Goal: Task Accomplishment & Management: Manage account settings

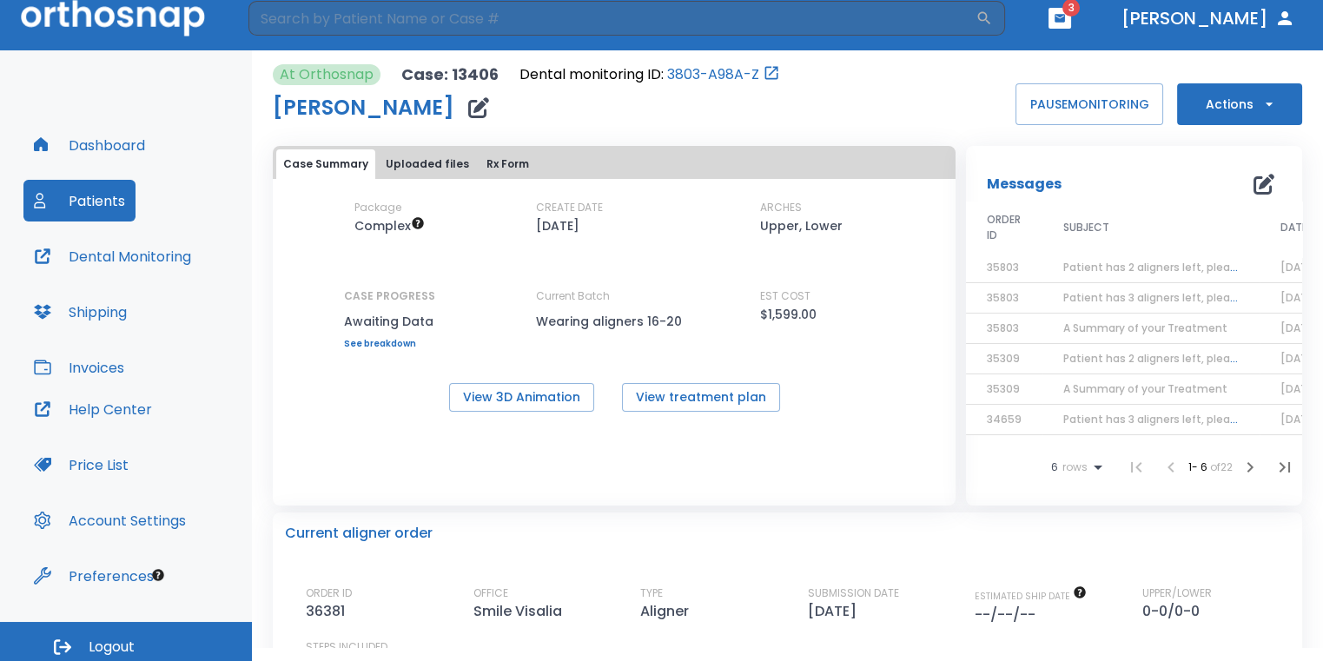
scroll to position [21, 0]
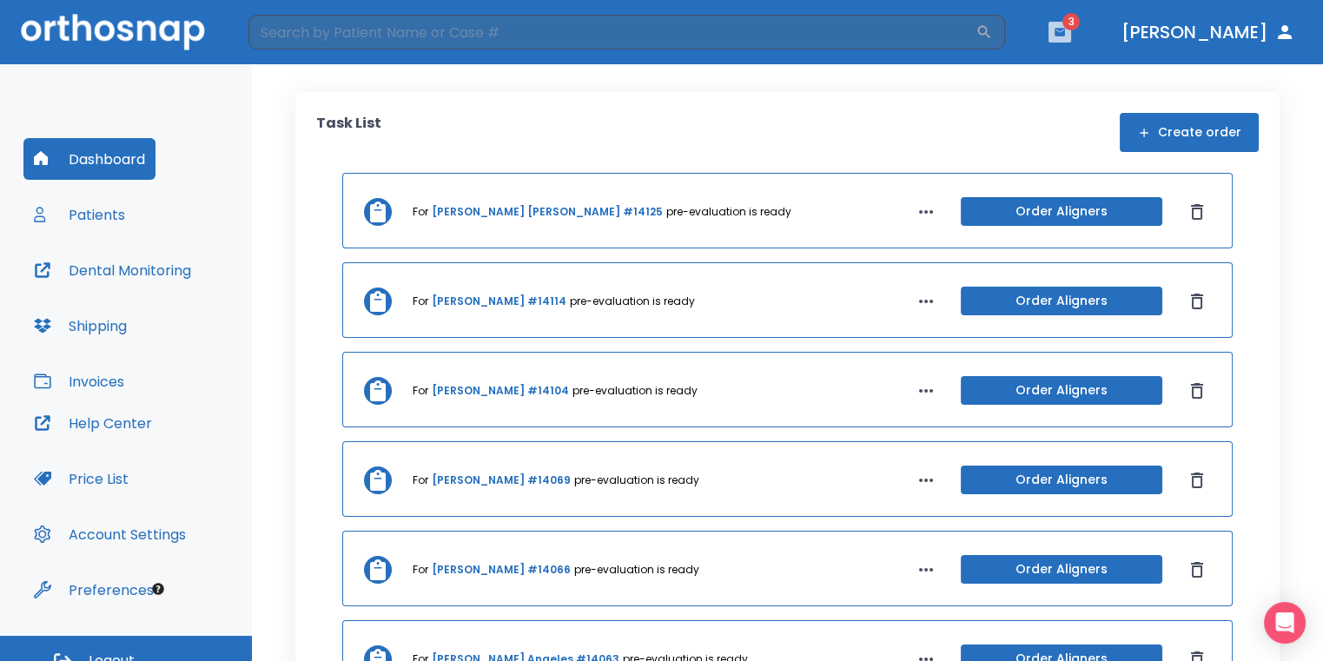
click at [1071, 30] on button "button" at bounding box center [1059, 32] width 23 height 21
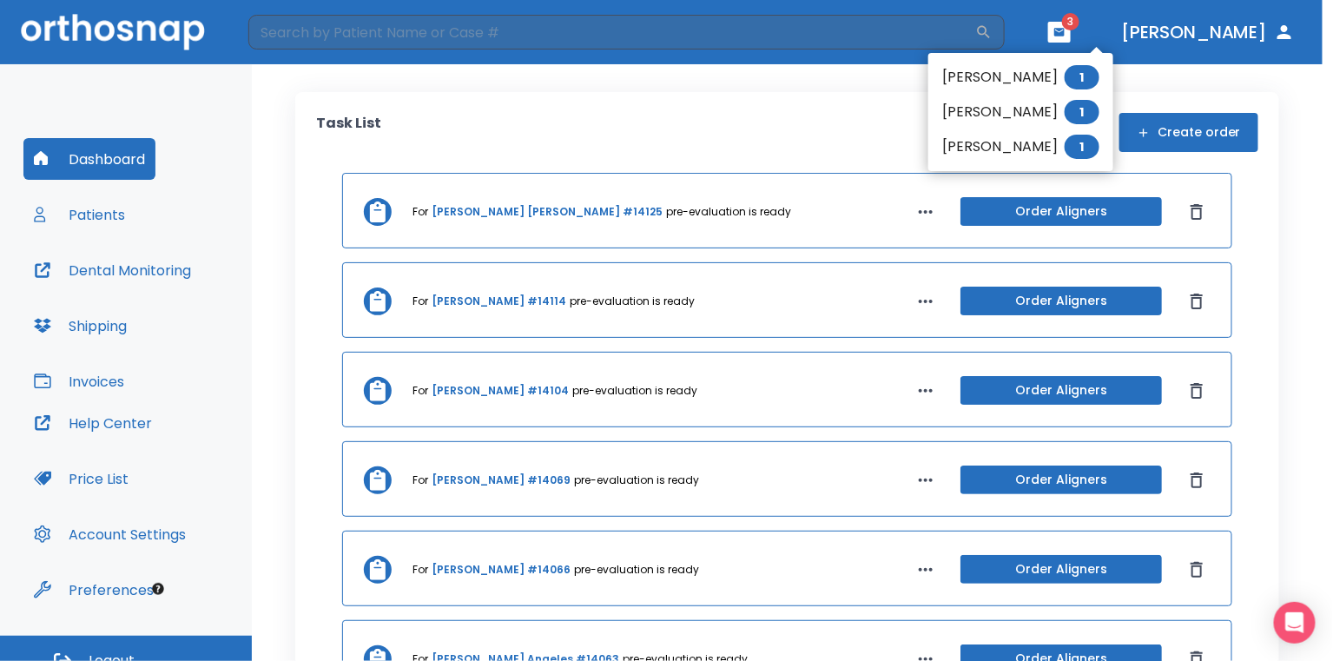
click at [959, 113] on li "[PERSON_NAME] 1" at bounding box center [1021, 112] width 185 height 35
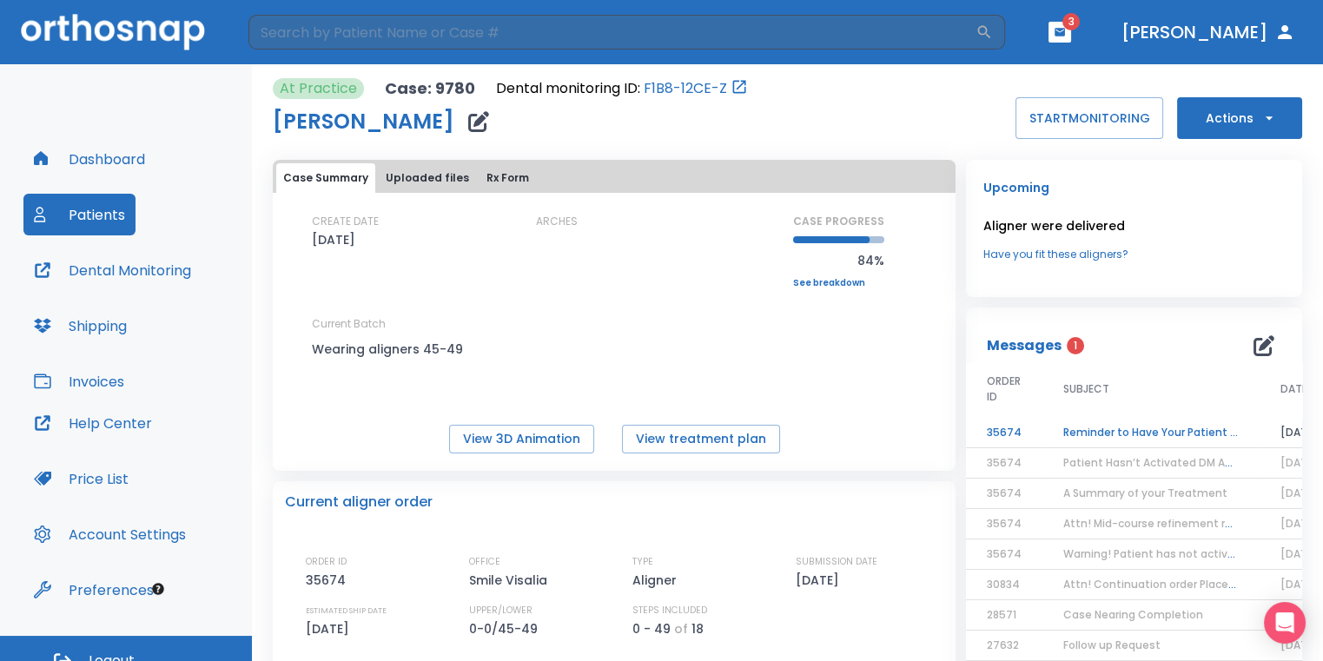
click at [1103, 434] on td "Reminder to Have Your Patient Activate the Dental Monitoring App" at bounding box center [1150, 433] width 217 height 30
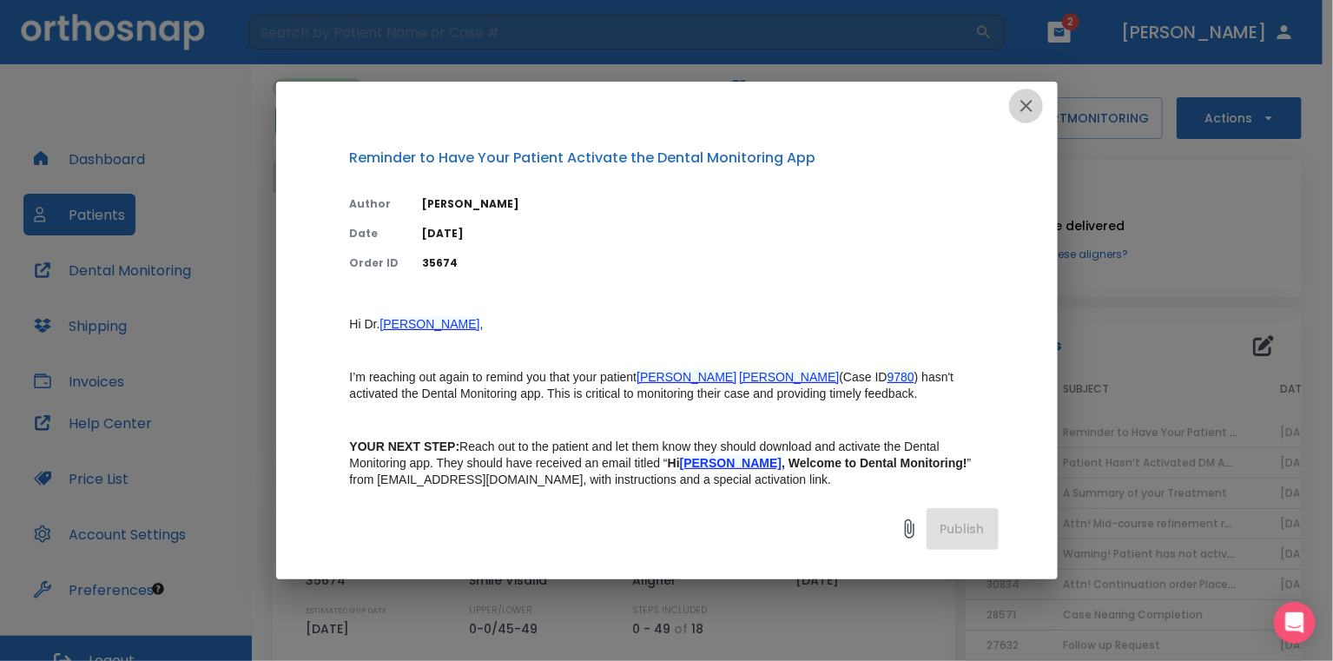
click at [1036, 103] on icon "button" at bounding box center [1026, 106] width 21 height 21
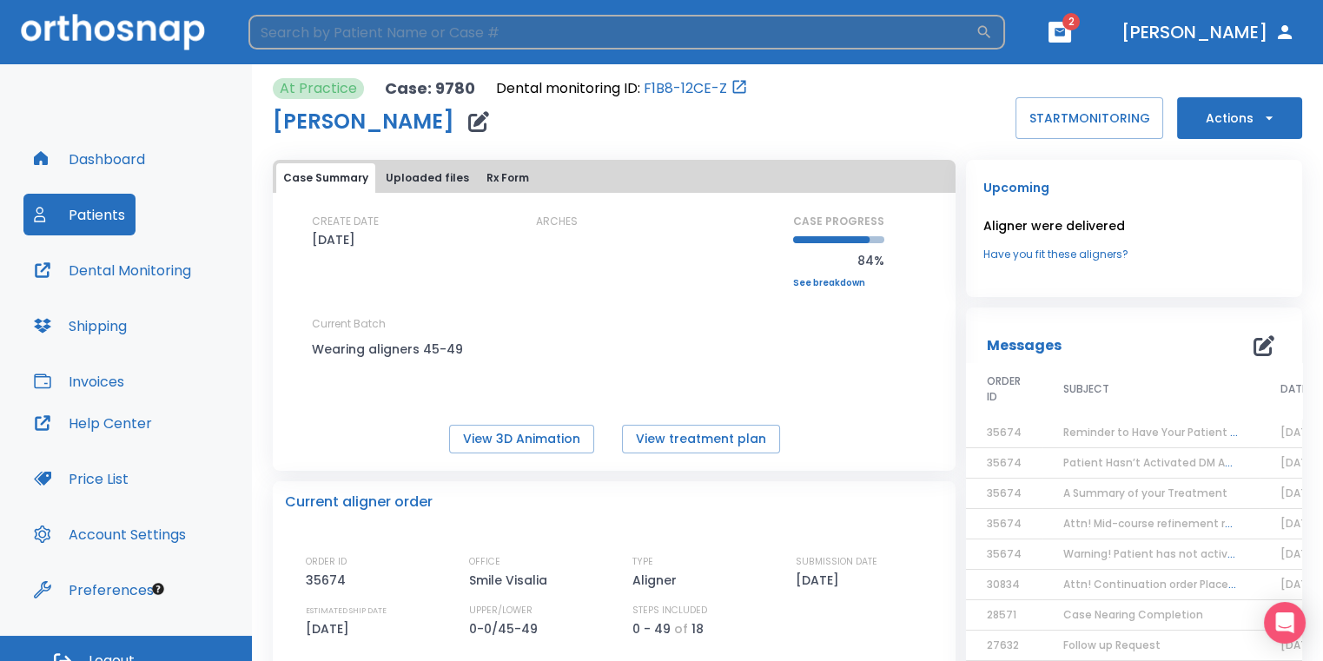
drag, startPoint x: 744, startPoint y: 36, endPoint x: 801, endPoint y: 38, distance: 57.4
click at [746, 36] on input "search" at bounding box center [611, 32] width 727 height 35
type input "[PERSON_NAME]"
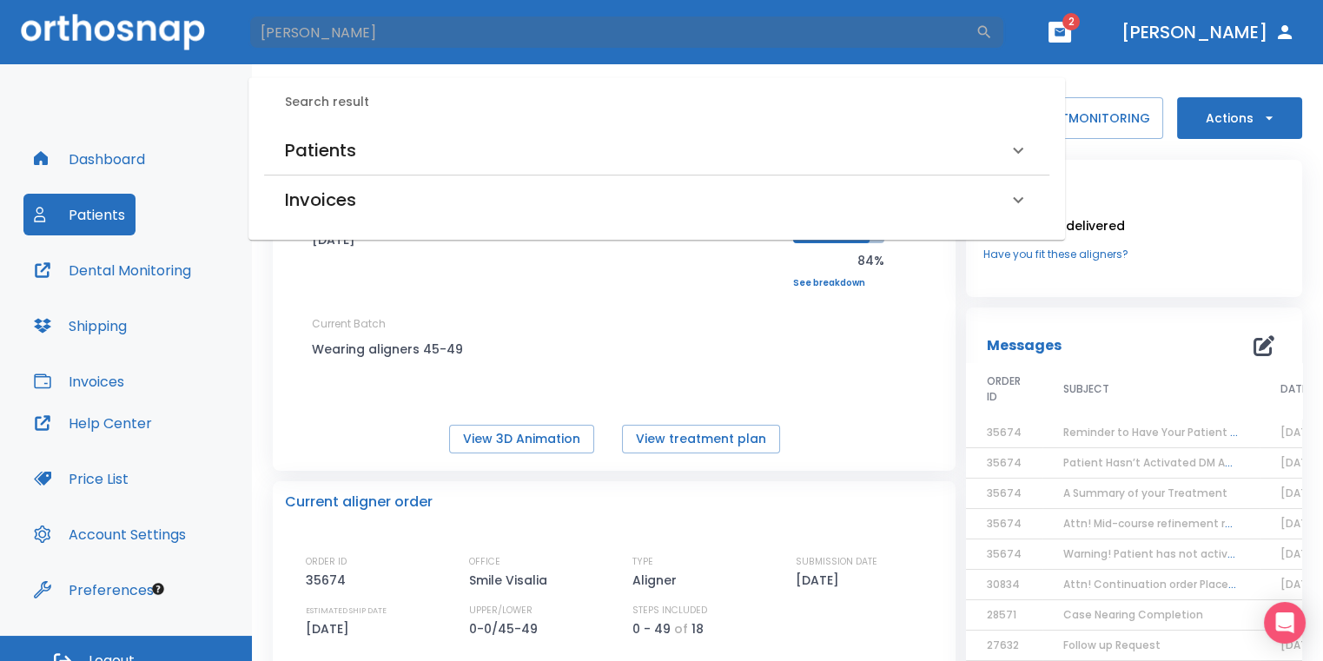
click at [438, 148] on div "Patients" at bounding box center [646, 150] width 723 height 28
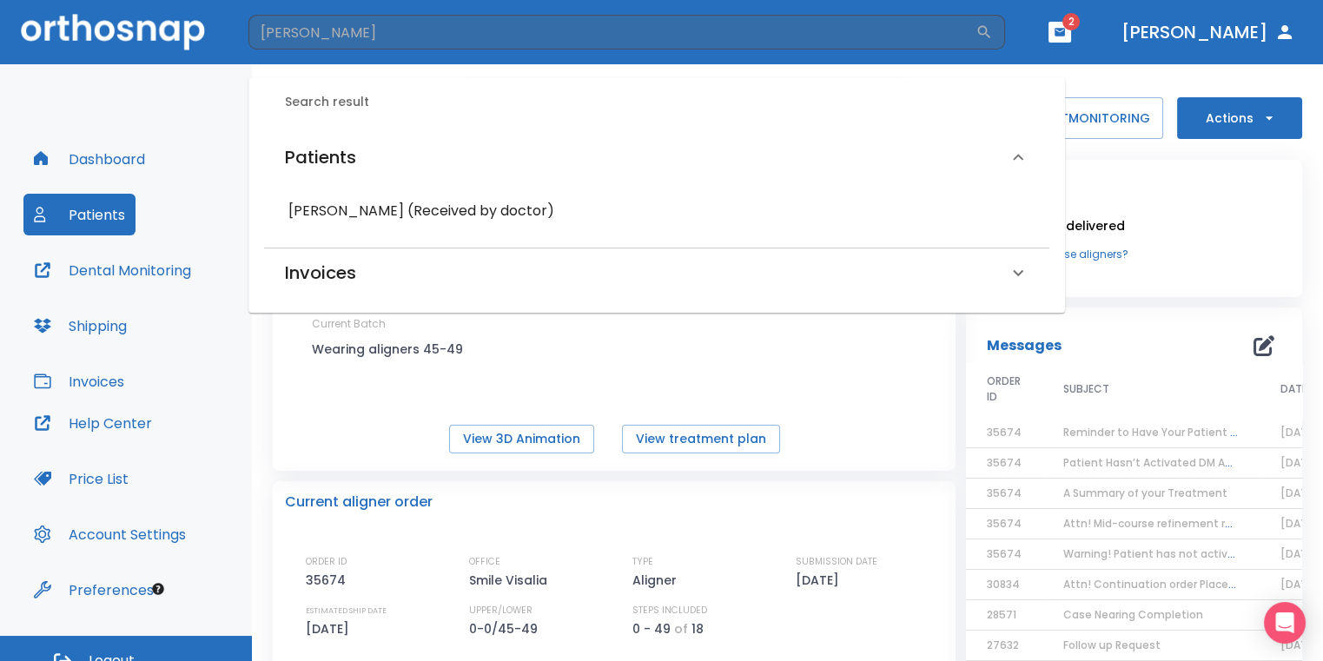
click at [446, 207] on h6 "[PERSON_NAME] (Received by doctor)" at bounding box center [656, 211] width 737 height 24
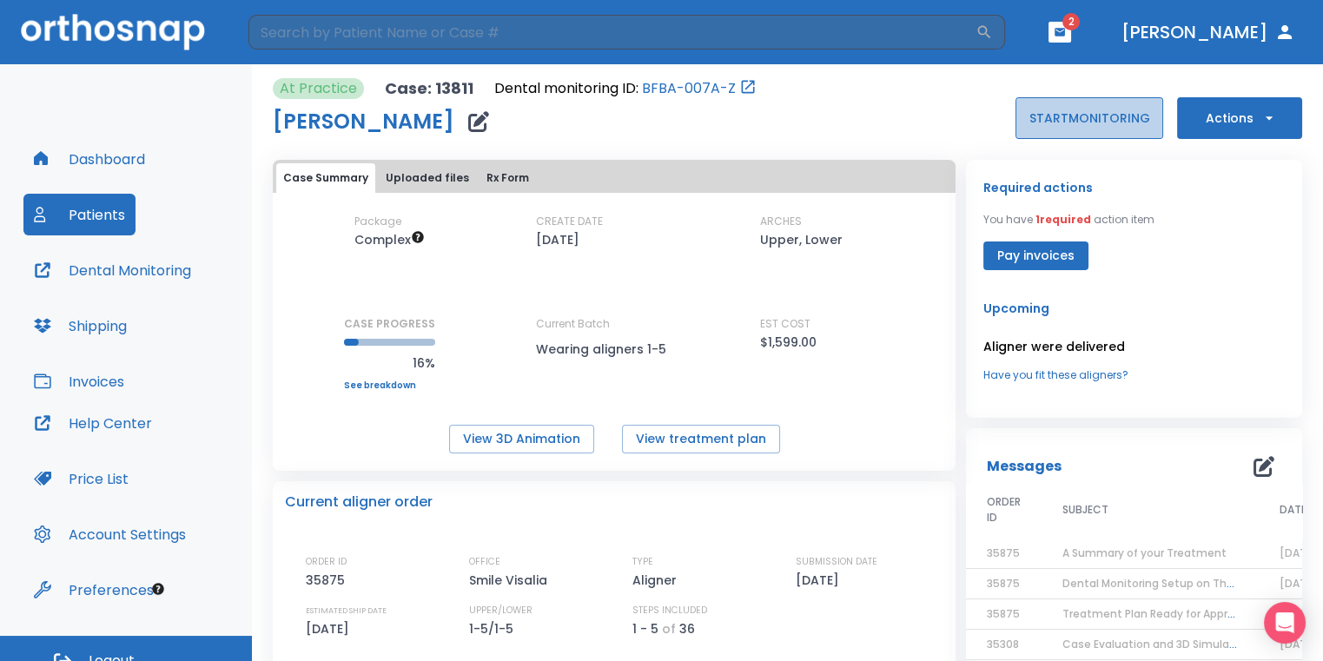
click at [1053, 122] on button "START MONITORING" at bounding box center [1089, 118] width 148 height 42
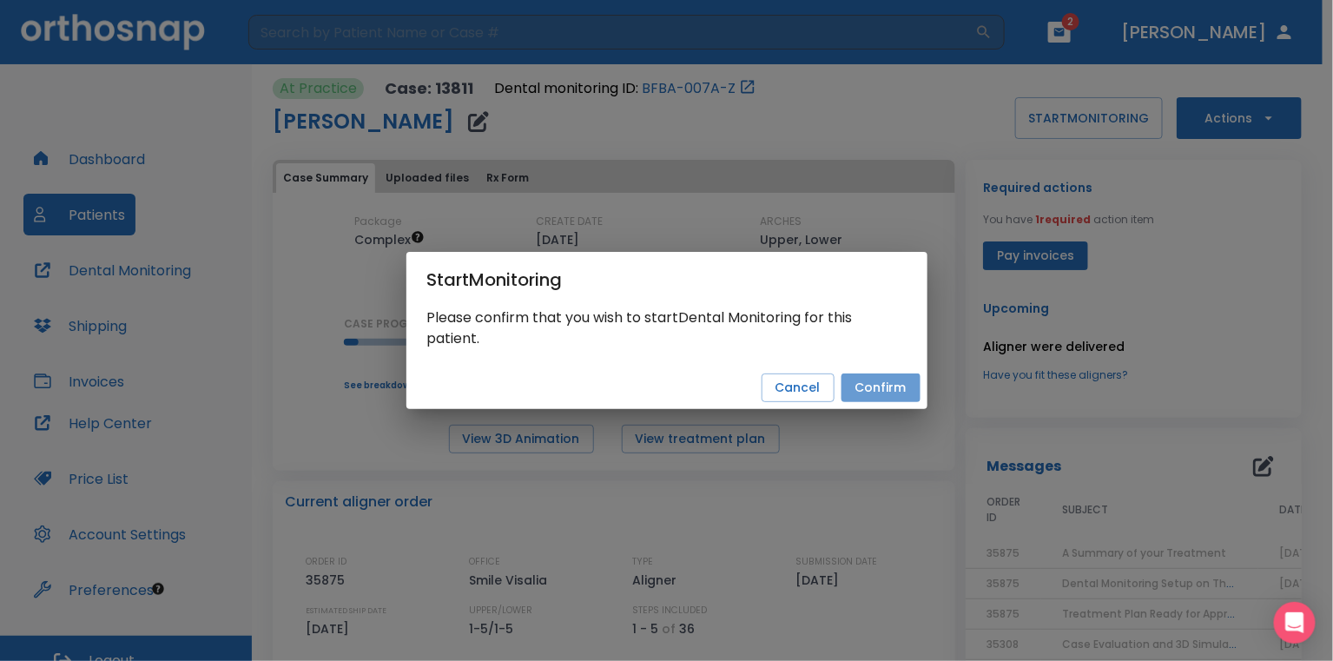
click at [886, 381] on button "Confirm" at bounding box center [881, 387] width 79 height 29
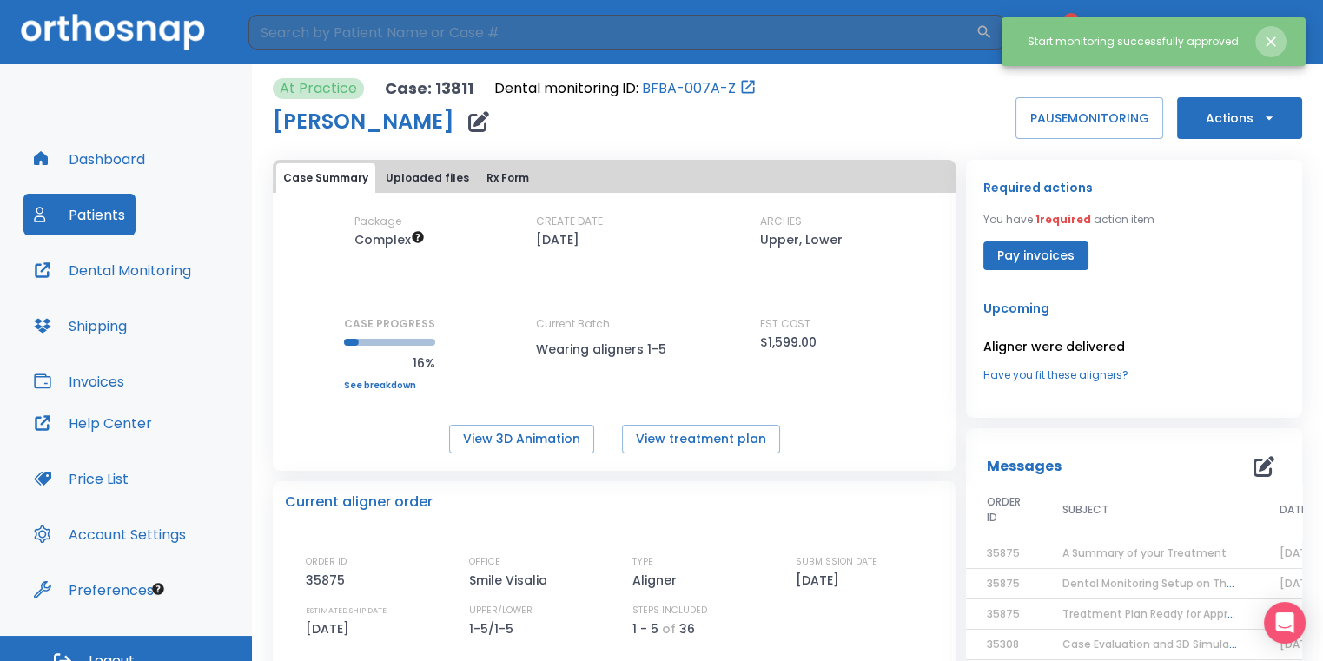
click at [1275, 40] on icon "Close notification" at bounding box center [1270, 41] width 17 height 17
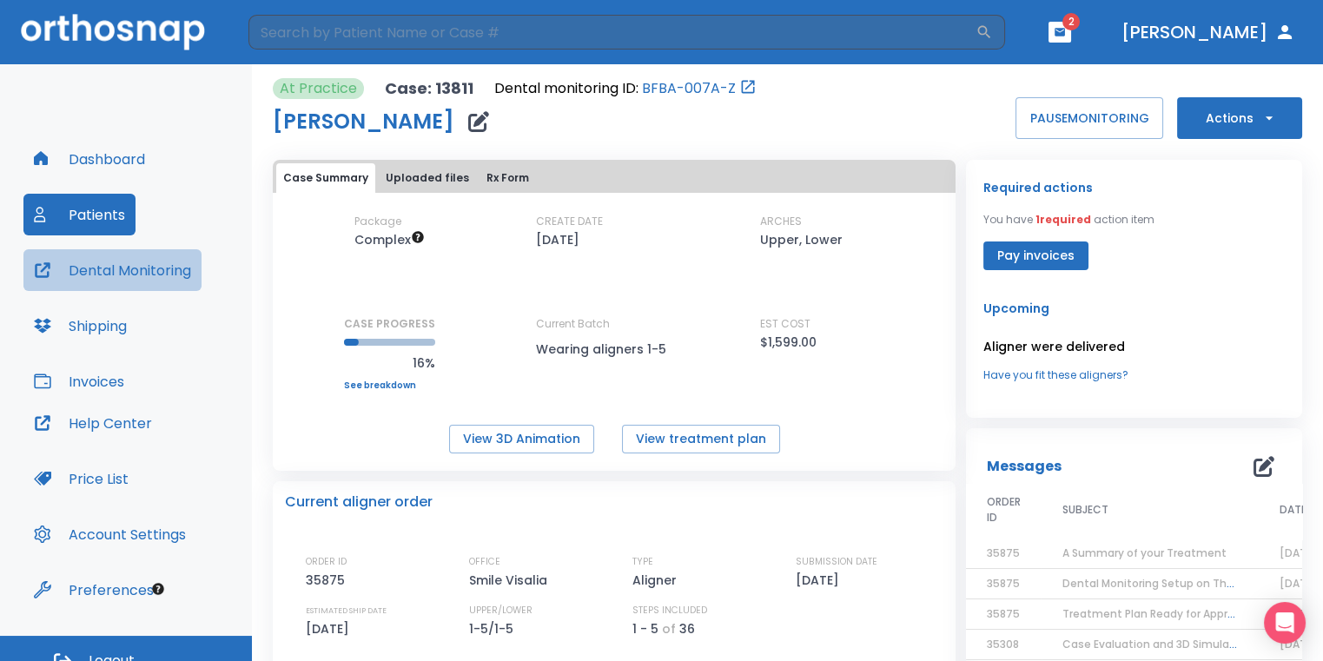
click at [188, 272] on button "Dental Monitoring" at bounding box center [112, 270] width 178 height 42
click at [1065, 28] on icon "button" at bounding box center [1059, 32] width 10 height 8
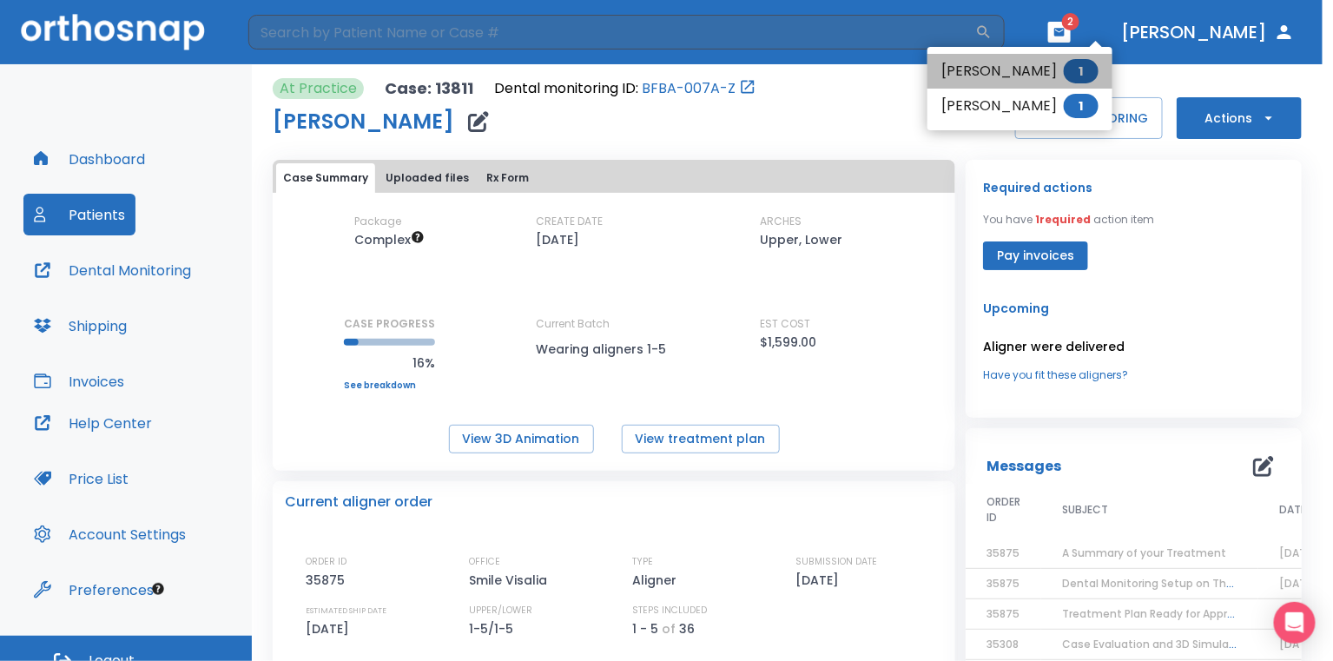
click at [971, 71] on li "[PERSON_NAME] 1" at bounding box center [1020, 71] width 185 height 35
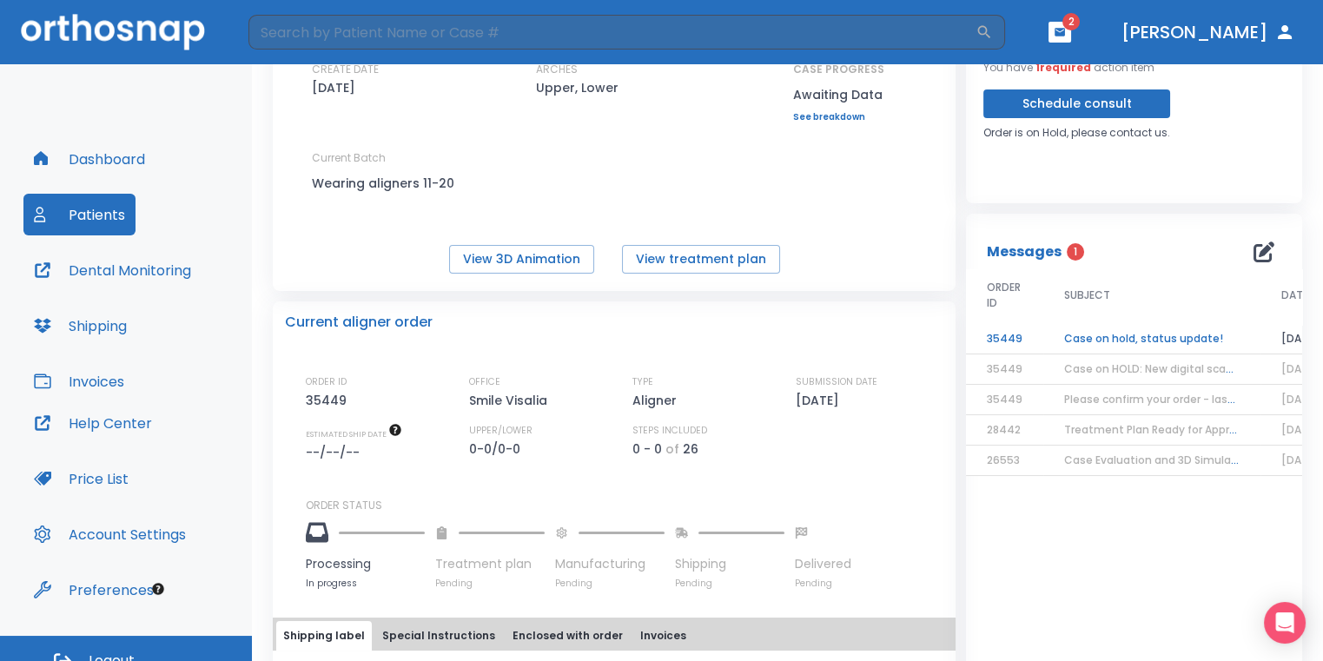
scroll to position [153, 0]
click at [1147, 350] on td "Case on hold, status update!" at bounding box center [1151, 338] width 217 height 30
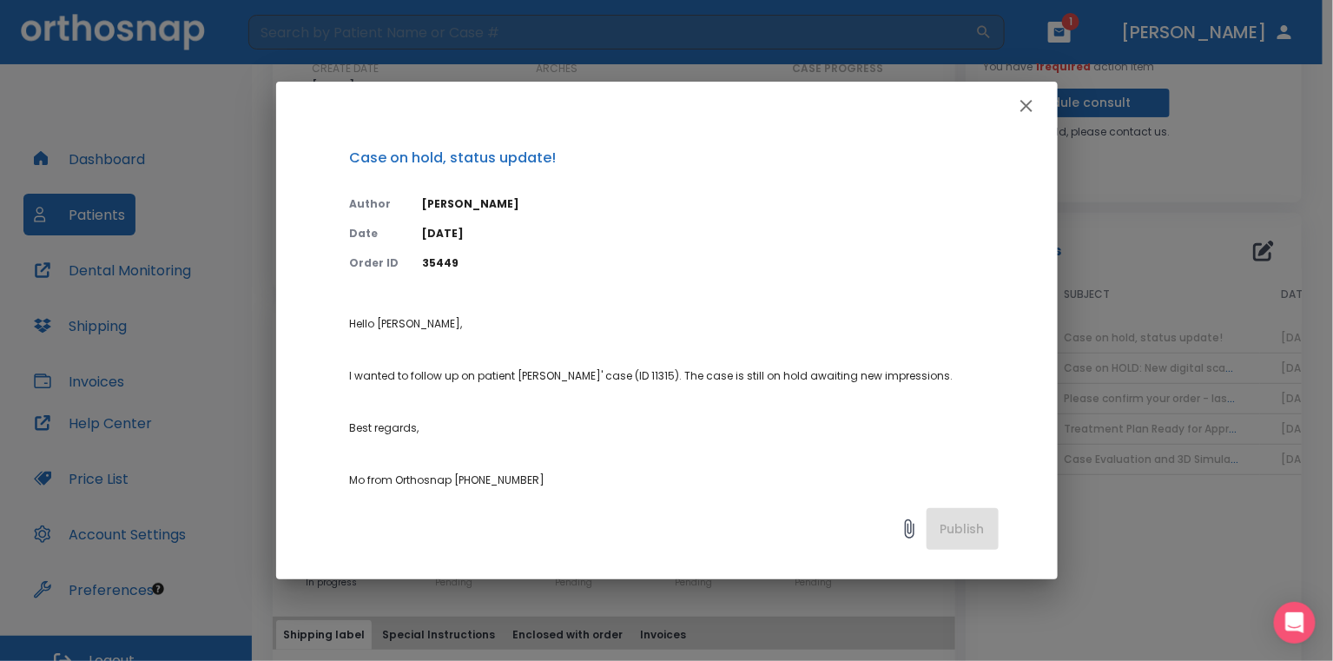
drag, startPoint x: 1147, startPoint y: 350, endPoint x: 1073, endPoint y: 266, distance: 112.6
click at [1073, 266] on div "Case on hold, status update! Author [PERSON_NAME] Date [DATE] Order ID 35449 He…" at bounding box center [666, 330] width 1333 height 661
click at [1024, 112] on icon "button" at bounding box center [1026, 106] width 21 height 21
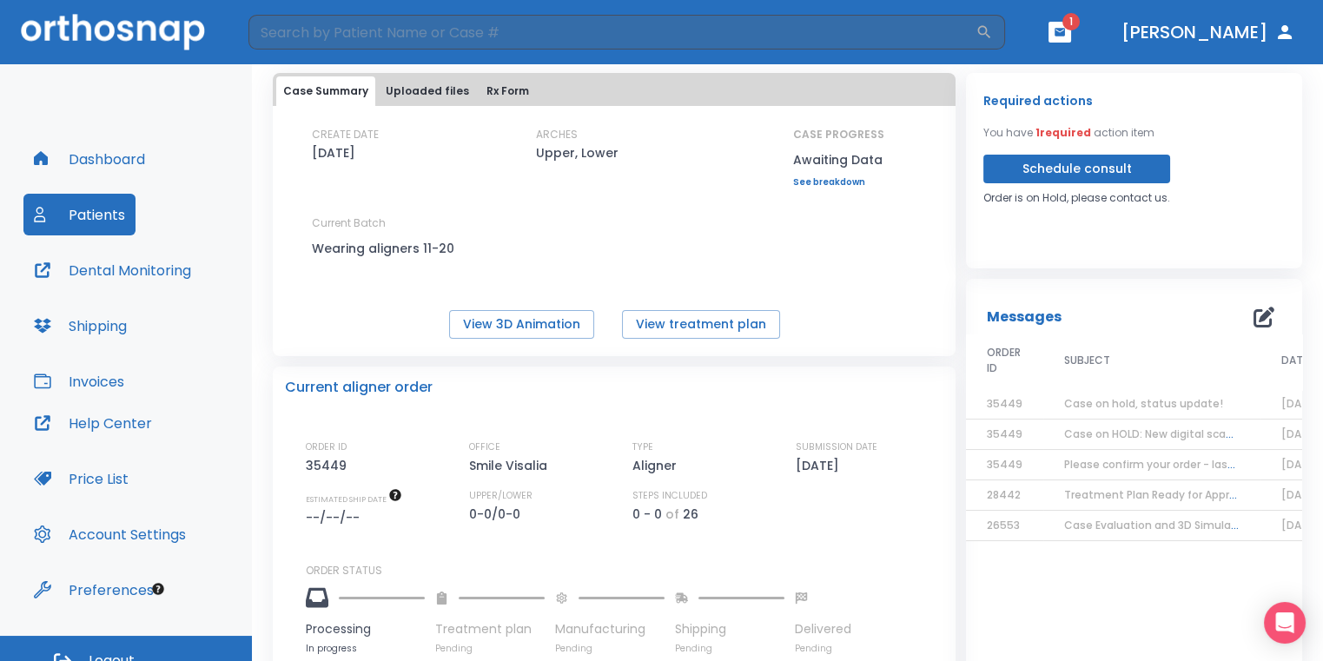
scroll to position [0, 0]
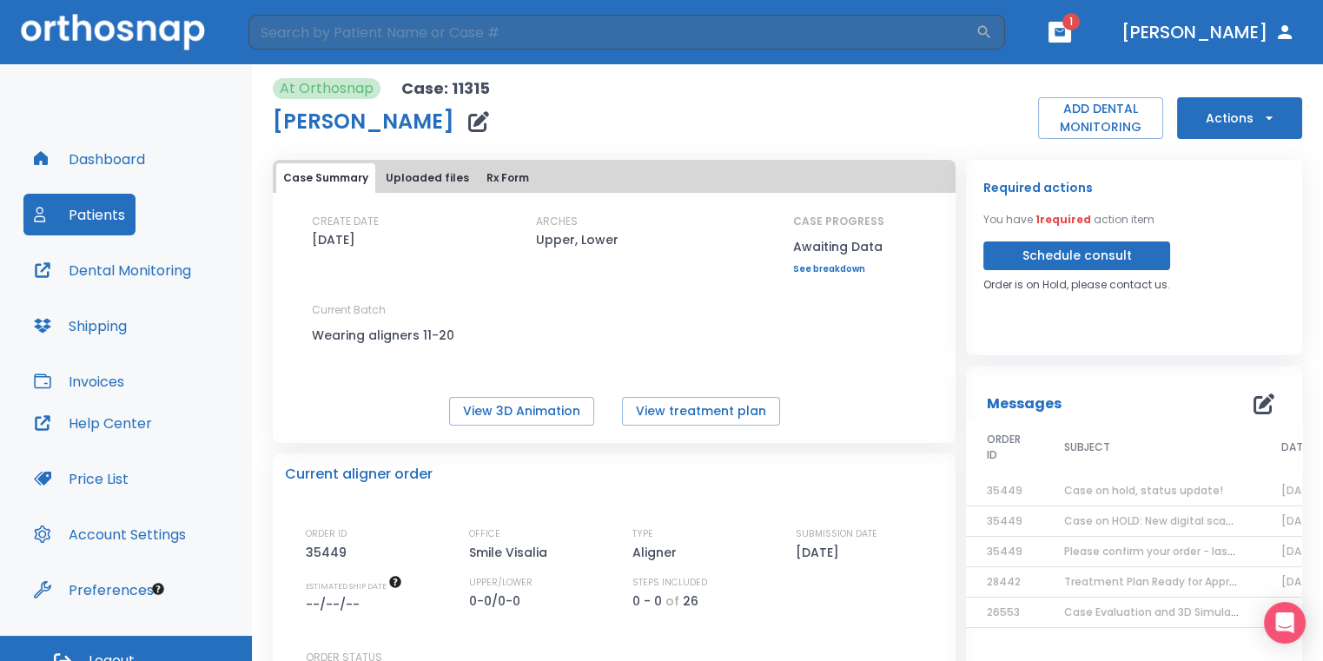
click at [1071, 36] on button "button" at bounding box center [1059, 32] width 23 height 21
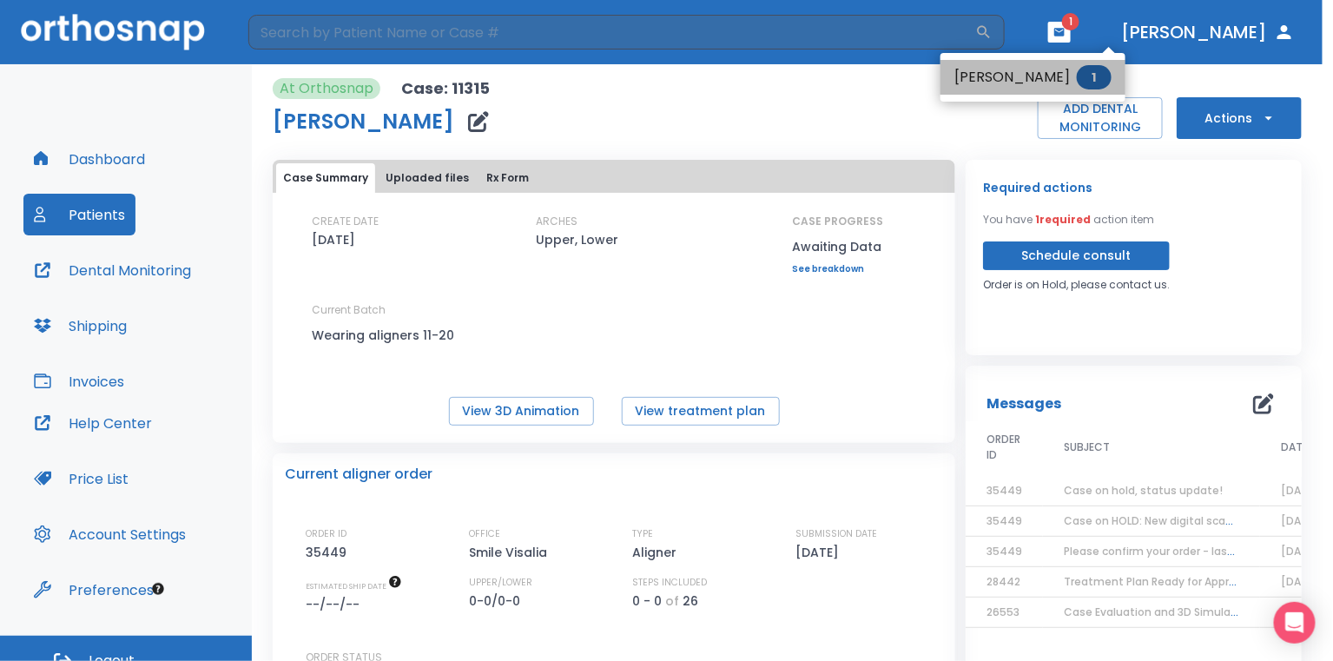
click at [1109, 78] on span "1" at bounding box center [1094, 77] width 35 height 24
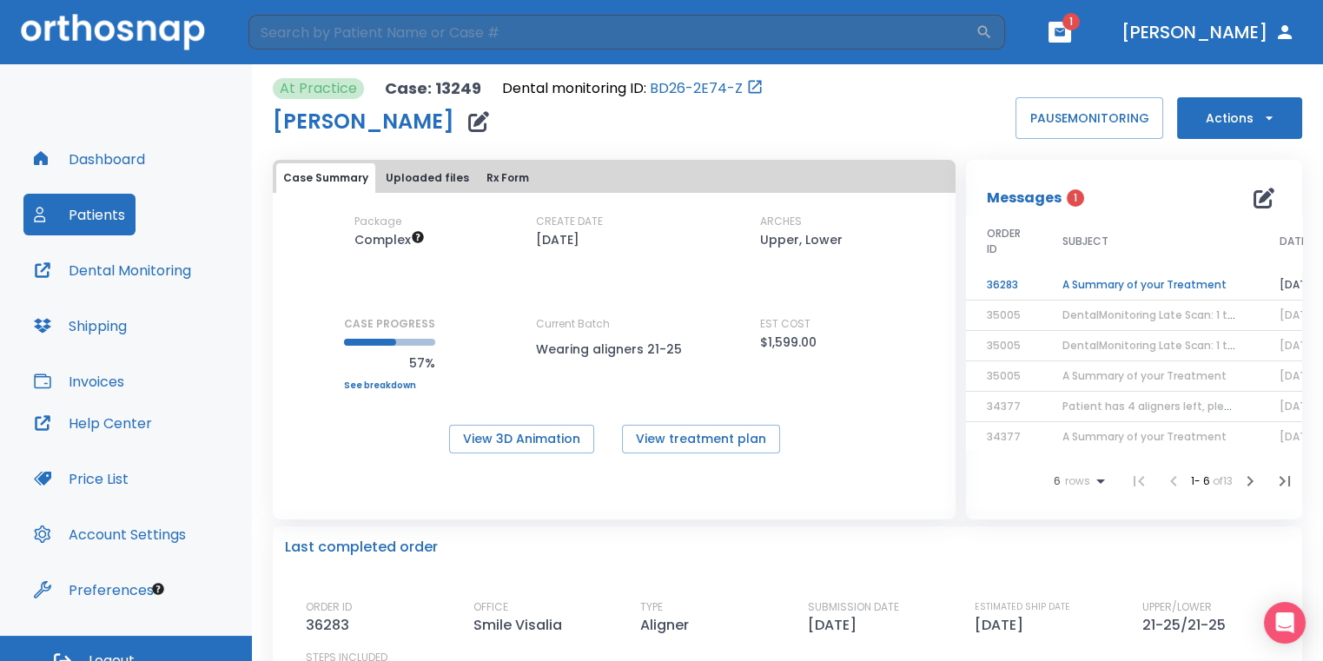
click at [1173, 279] on td "A Summary of your Treatment" at bounding box center [1149, 285] width 217 height 30
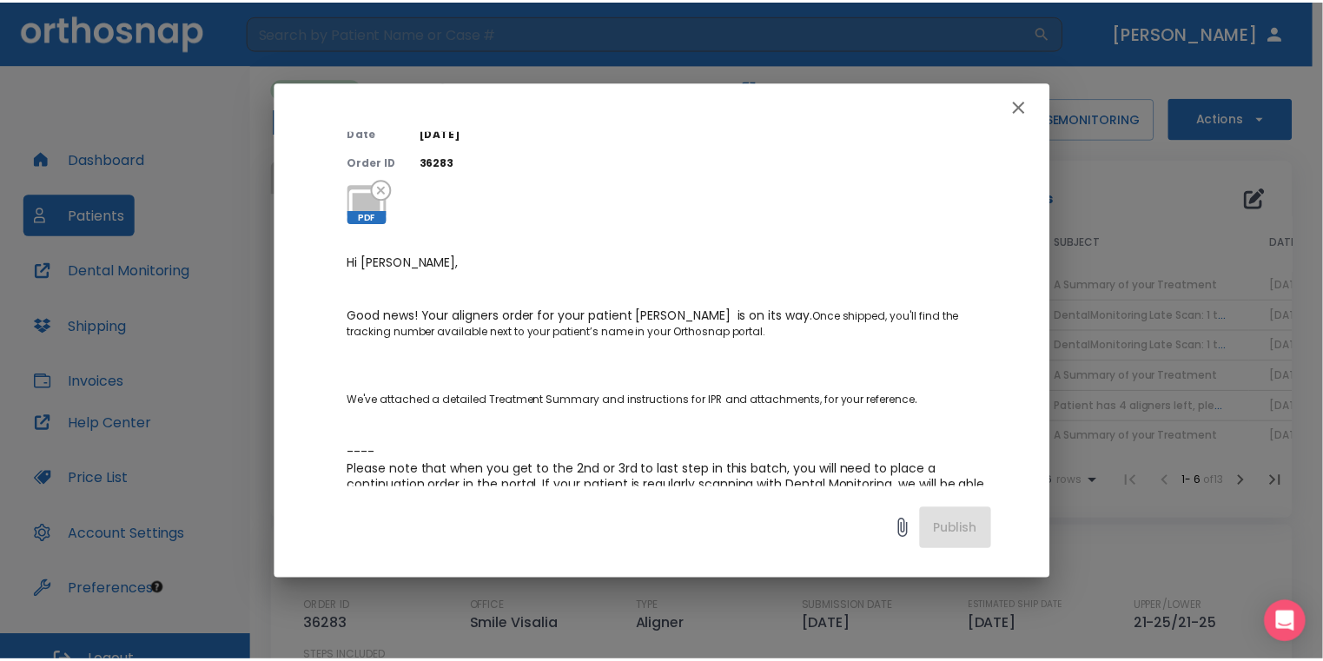
scroll to position [87, 0]
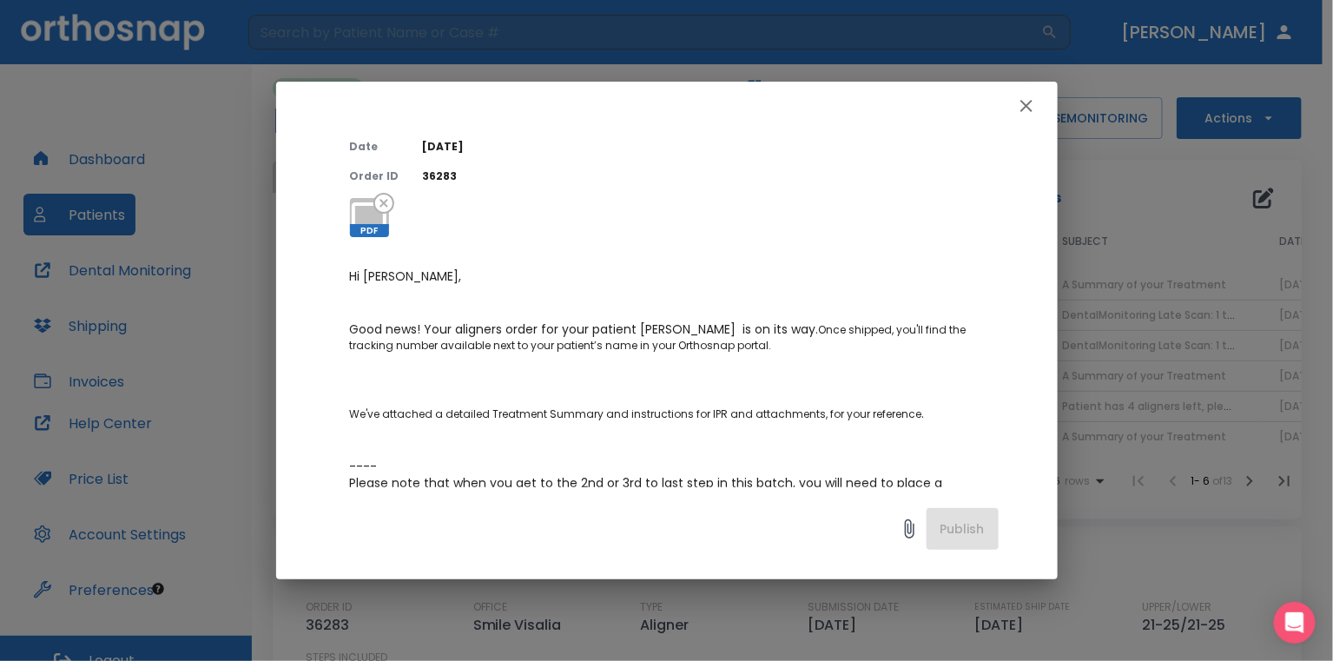
click at [1044, 105] on div at bounding box center [667, 106] width 782 height 49
click at [1032, 115] on icon "button" at bounding box center [1026, 106] width 21 height 21
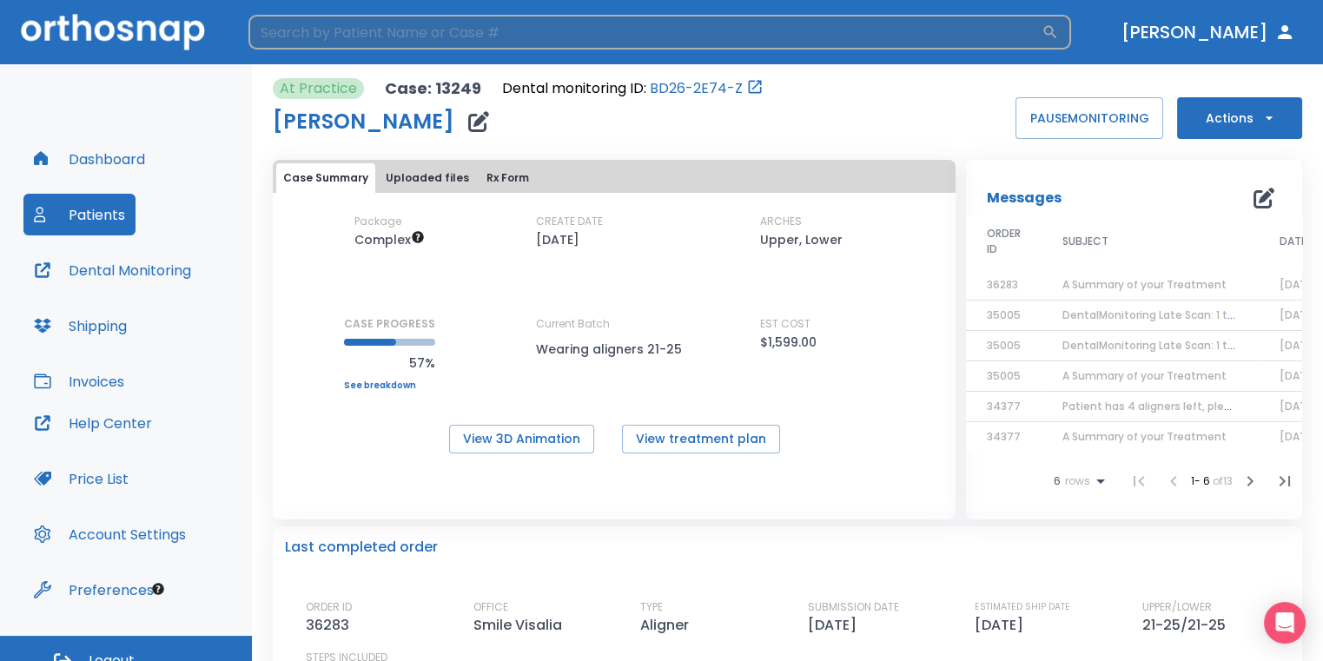
click at [791, 39] on input "search" at bounding box center [644, 32] width 793 height 35
type input "e"
type input "[PERSON_NAME]"
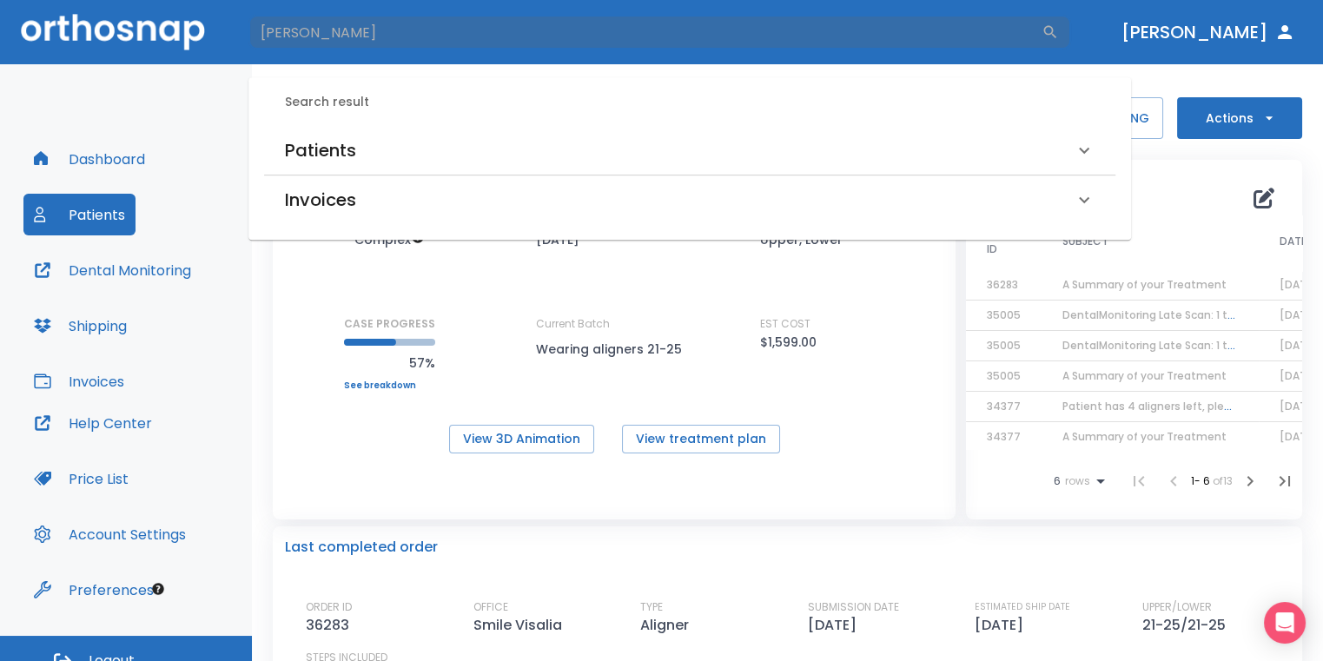
click at [303, 153] on h6 "Patients" at bounding box center [320, 150] width 71 height 28
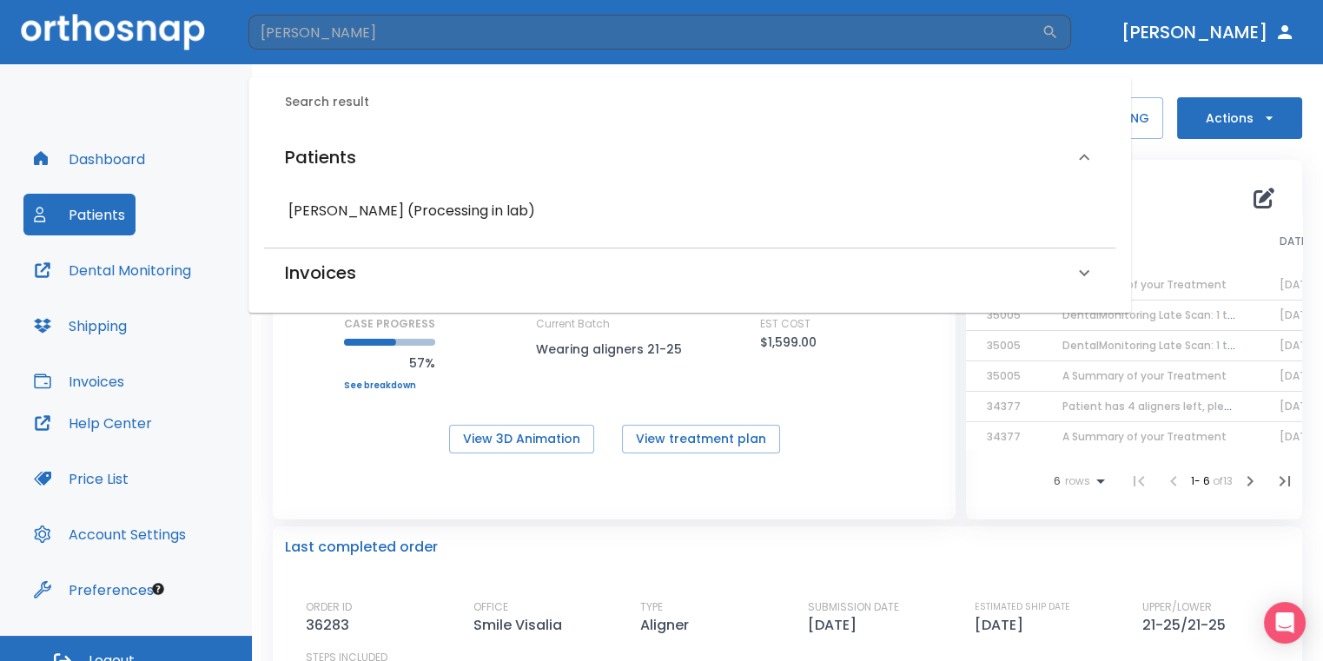
click at [526, 222] on h6 "[PERSON_NAME] (Processing in lab)" at bounding box center [689, 211] width 803 height 24
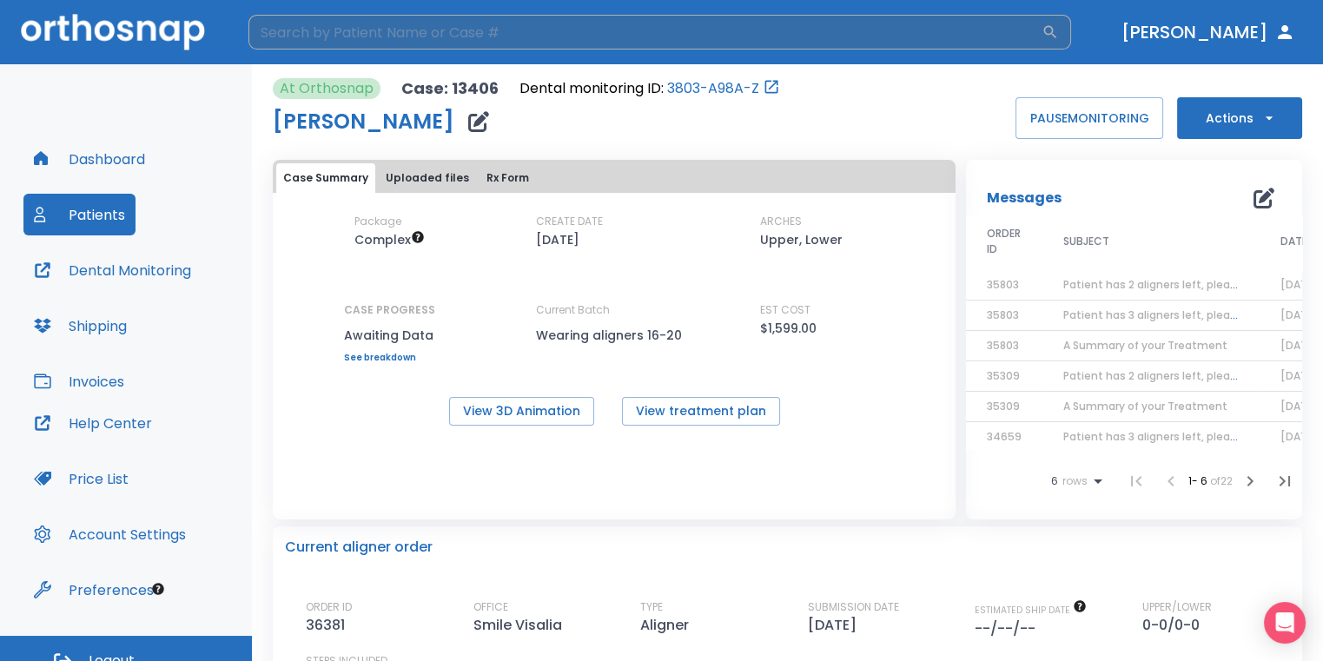
click at [807, 29] on input "search" at bounding box center [644, 32] width 793 height 35
type input "[PERSON_NAME]"
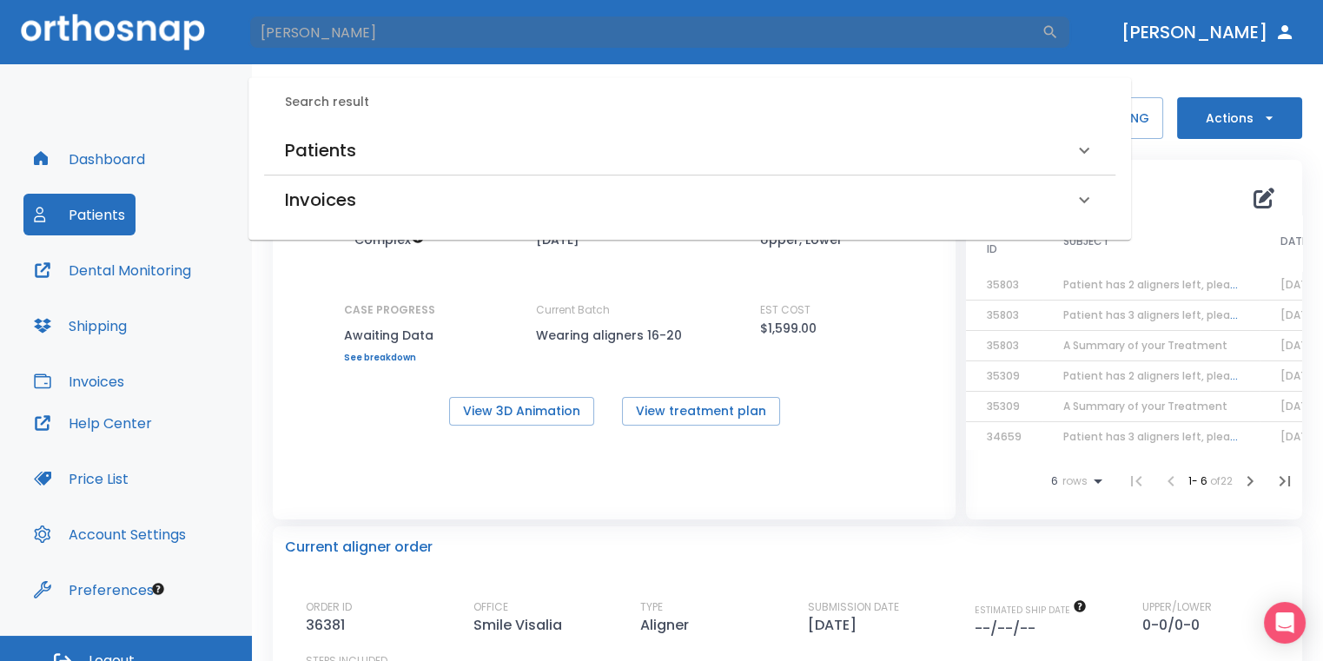
click at [384, 138] on div "Patients" at bounding box center [679, 150] width 789 height 28
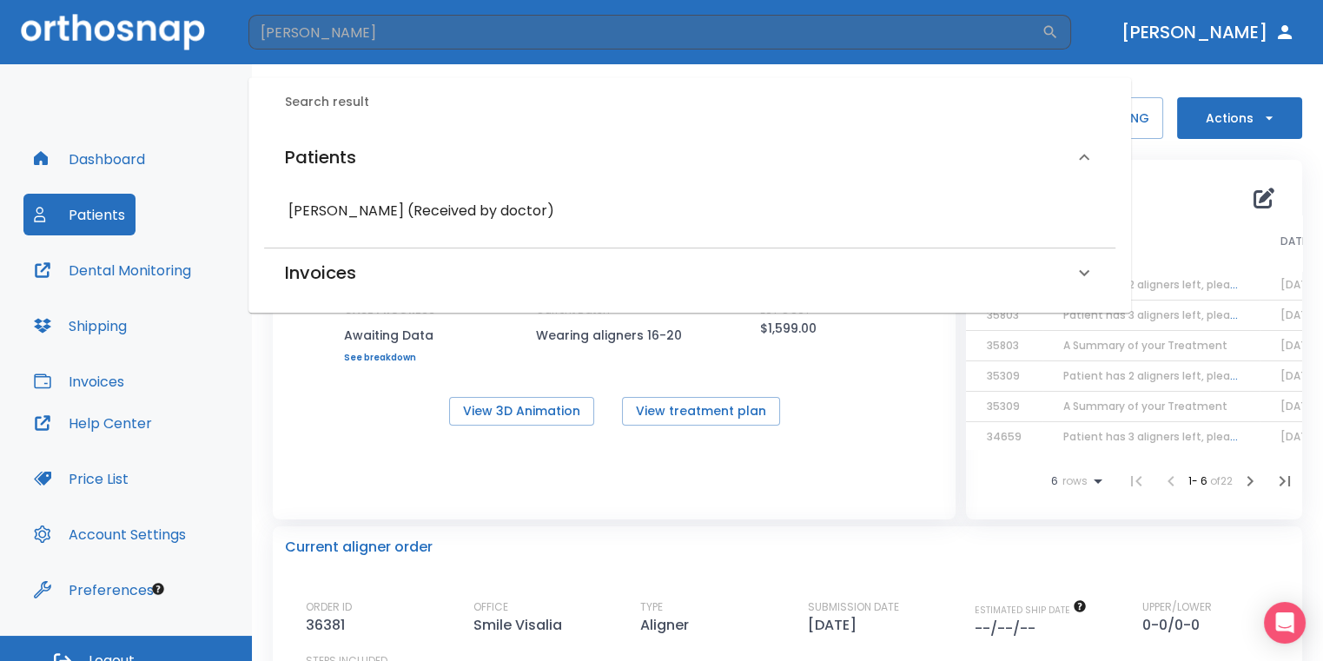
click at [373, 204] on h6 "[PERSON_NAME] (Received by doctor)" at bounding box center [689, 211] width 803 height 24
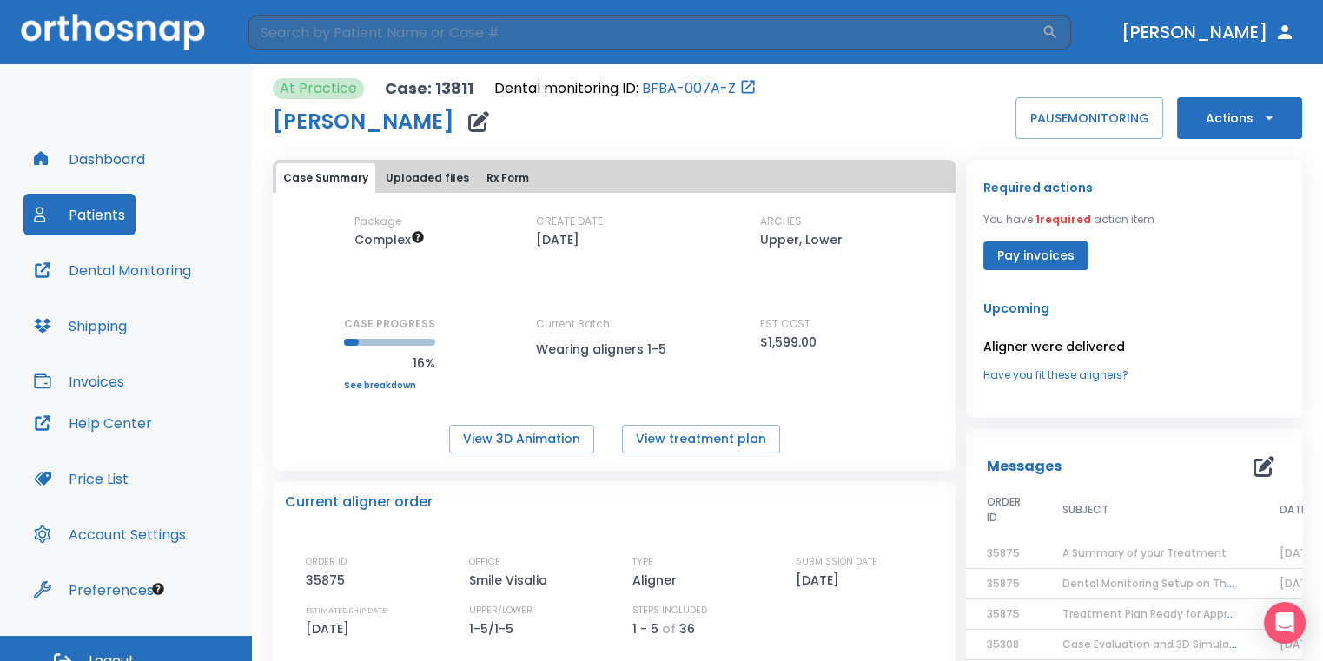
click at [468, 121] on icon "button" at bounding box center [478, 121] width 21 height 21
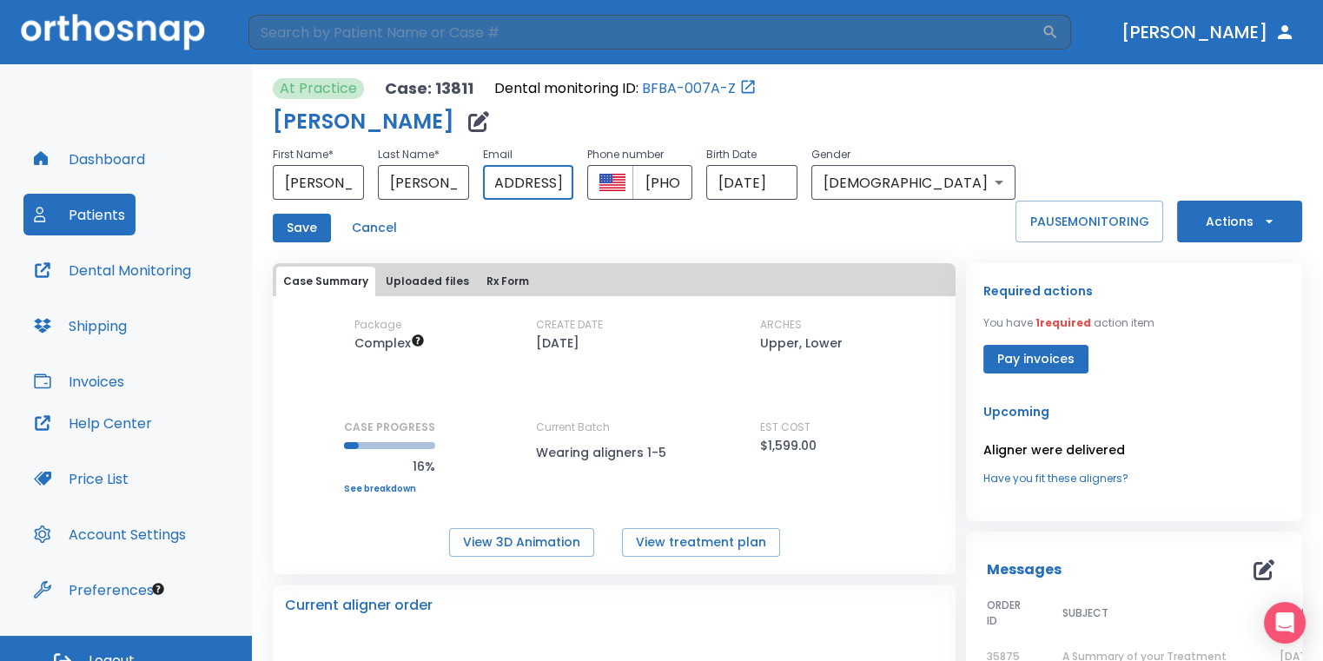
scroll to position [0, 113]
drag, startPoint x: 539, startPoint y: 184, endPoint x: 639, endPoint y: 190, distance: 100.9
click at [639, 190] on div "First Name * [PERSON_NAME] ​ Last Name * [PERSON_NAME] ​ Email [EMAIL_ADDRESS][…" at bounding box center [644, 172] width 743 height 56
click at [593, 217] on div "Save Cancel" at bounding box center [644, 228] width 743 height 29
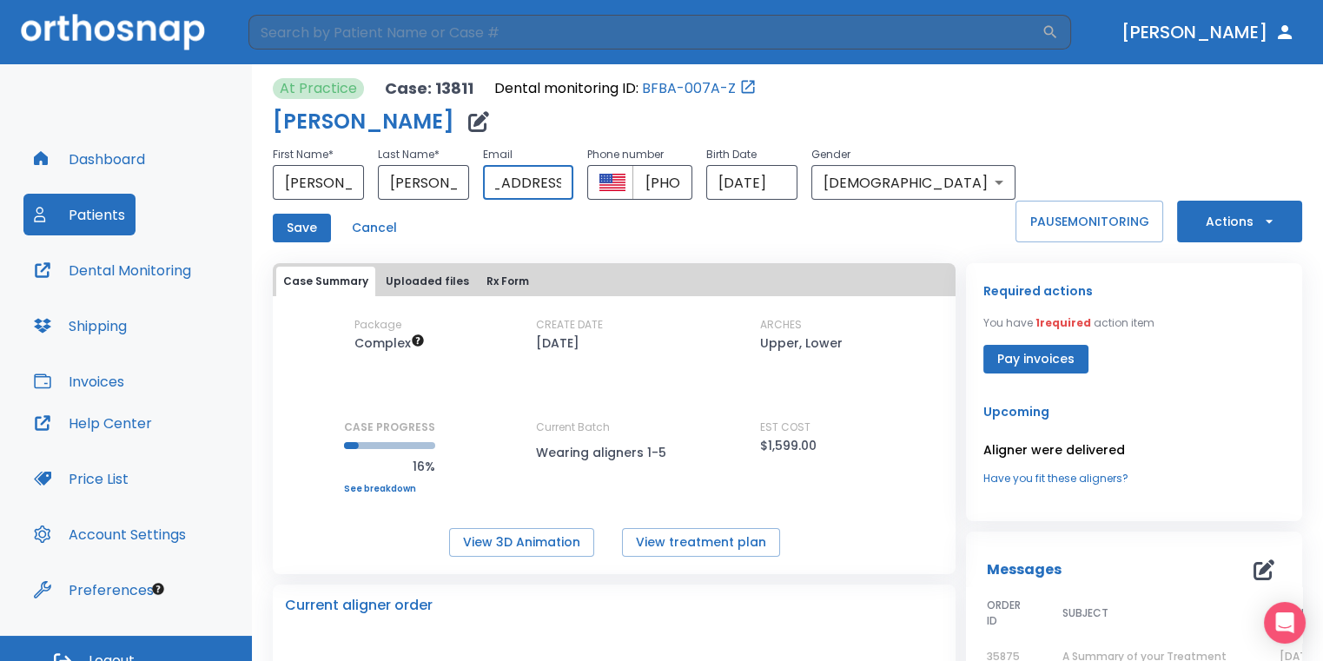
scroll to position [0, 113]
drag, startPoint x: 538, startPoint y: 184, endPoint x: 636, endPoint y: 187, distance: 98.2
click at [574, 187] on input "[EMAIL_ADDRESS][DOMAIN_NAME]" at bounding box center [528, 182] width 91 height 35
click at [316, 230] on button "Save" at bounding box center [302, 228] width 58 height 29
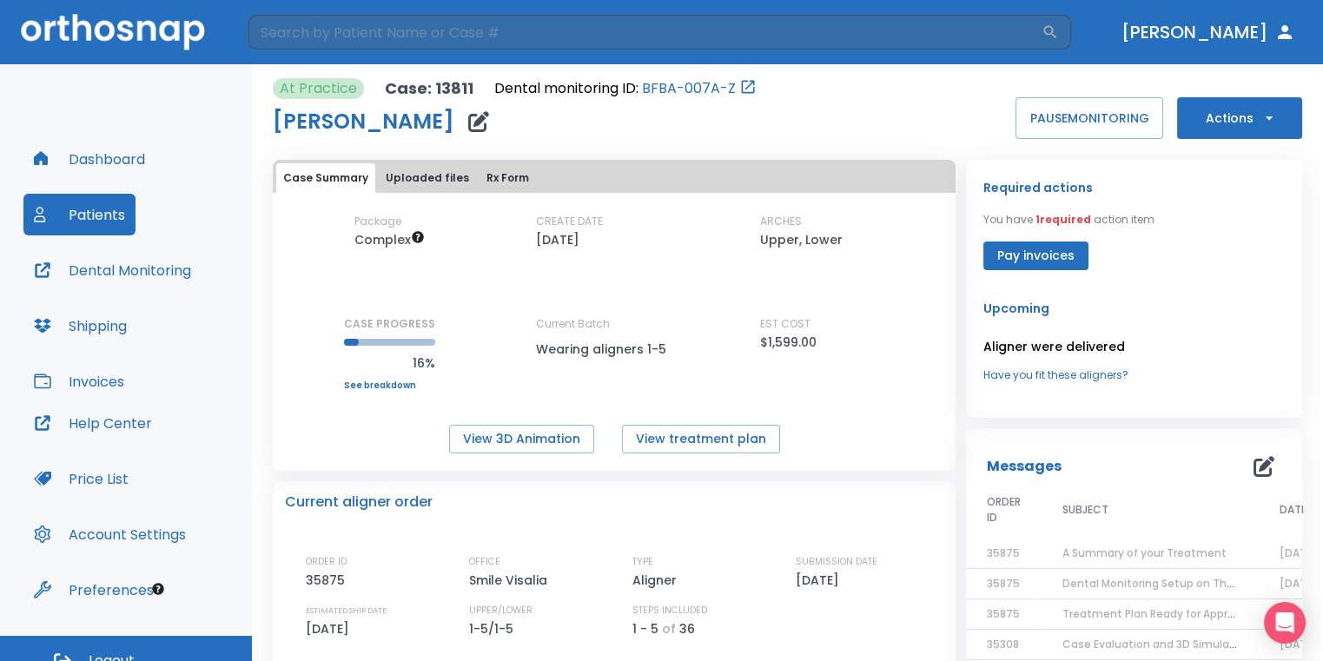
click at [473, 126] on icon "button" at bounding box center [478, 121] width 21 height 21
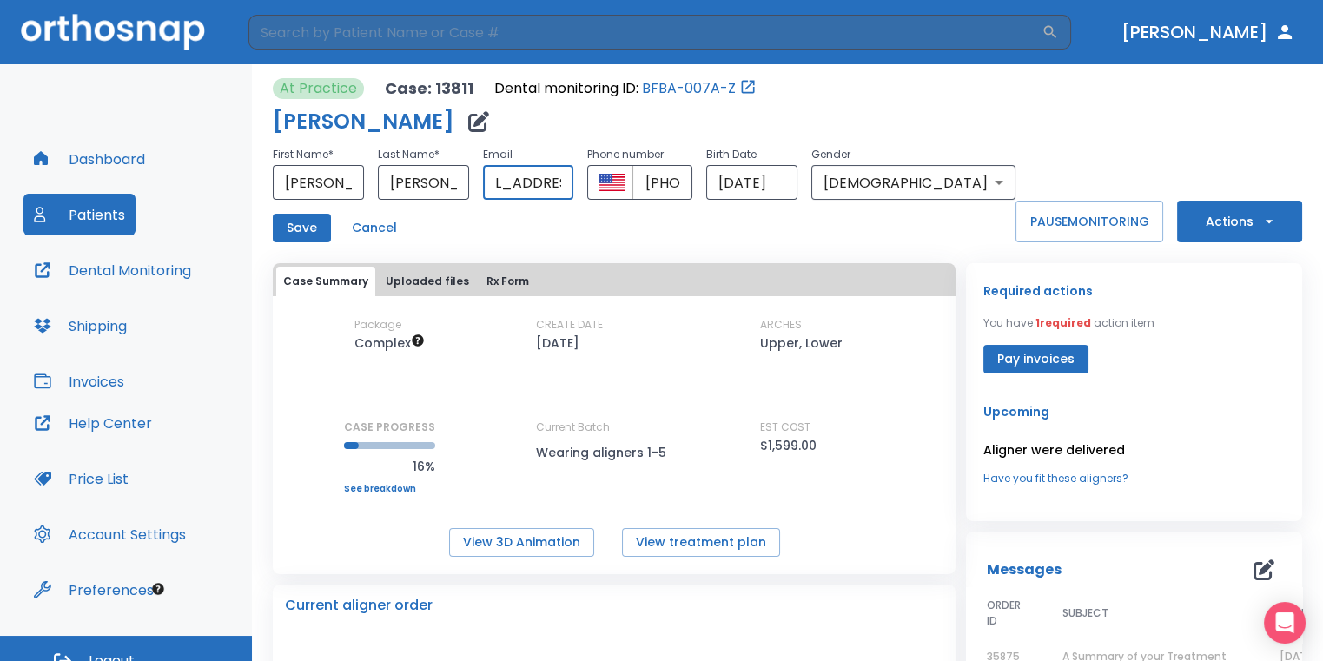
scroll to position [0, 113]
drag, startPoint x: 534, startPoint y: 182, endPoint x: 642, endPoint y: 184, distance: 107.7
click at [642, 184] on div "First Name * [PERSON_NAME] ​ Last Name * [PERSON_NAME] ​ Email [EMAIL_ADDRESS][…" at bounding box center [644, 172] width 743 height 56
click at [627, 238] on div "Save Cancel" at bounding box center [644, 228] width 743 height 29
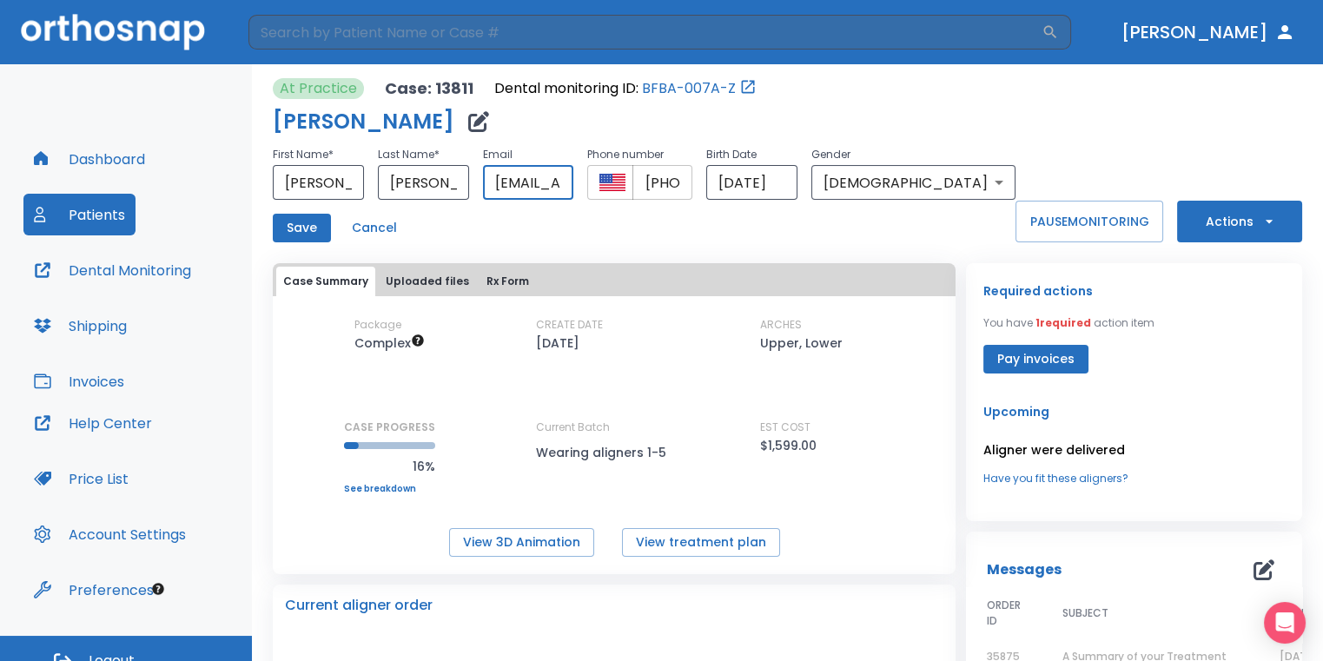
scroll to position [0, 113]
drag, startPoint x: 539, startPoint y: 178, endPoint x: 934, endPoint y: 177, distance: 395.2
click at [892, 174] on div "First Name * [PERSON_NAME] ​ Last Name * [PERSON_NAME] ​ Email [EMAIL_ADDRESS][…" at bounding box center [644, 172] width 743 height 56
type input "[EMAIL_ADDRESS][DOMAIN_NAME]"
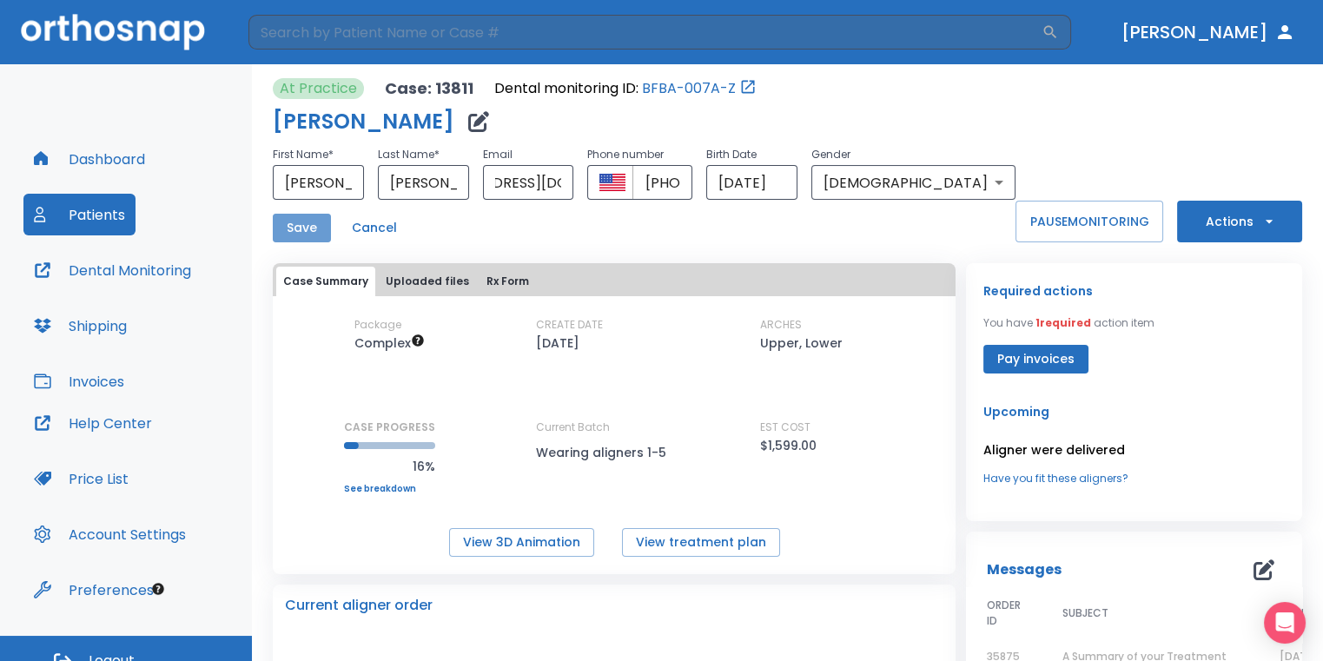
scroll to position [0, 0]
click at [300, 224] on button "Save" at bounding box center [302, 228] width 58 height 29
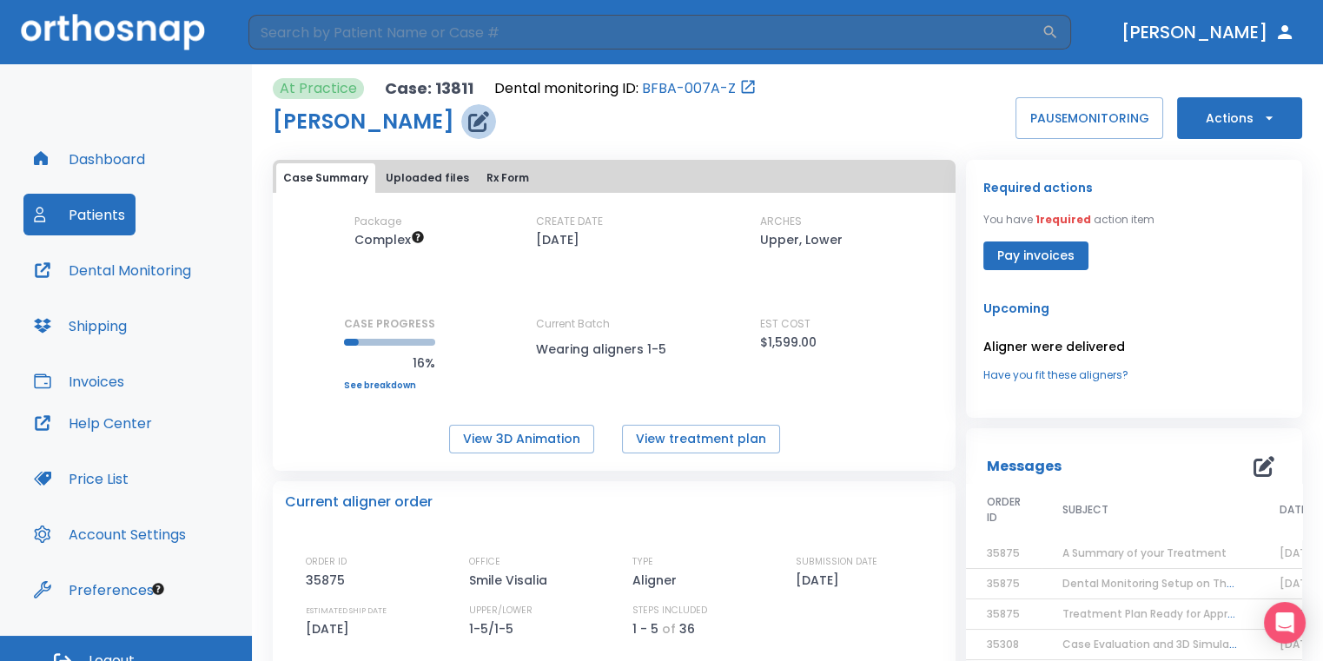
click at [468, 121] on icon "button" at bounding box center [478, 121] width 21 height 21
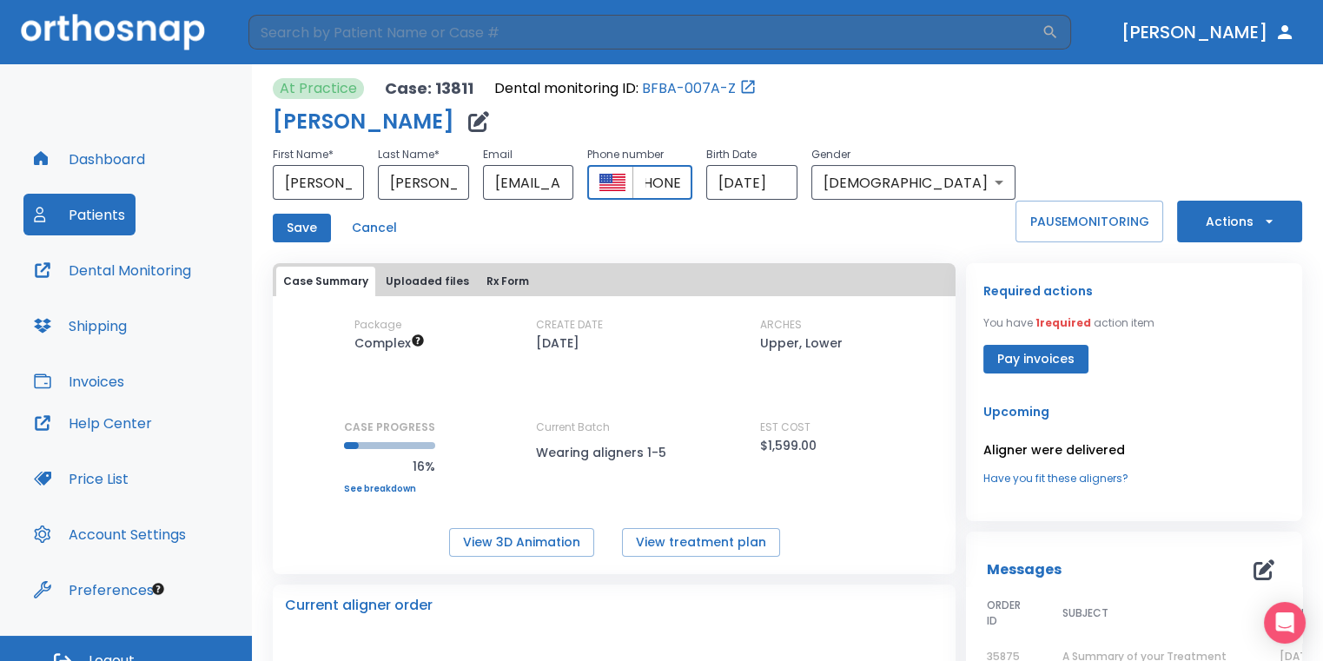
scroll to position [0, 57]
drag, startPoint x: 718, startPoint y: 184, endPoint x: 799, endPoint y: 188, distance: 80.9
click at [799, 188] on div "First Name * [PERSON_NAME] ​ Last Name * [PERSON_NAME] ​ Email [EMAIL_ADDRESS][…" at bounding box center [644, 172] width 743 height 56
click at [716, 214] on div "Save Cancel" at bounding box center [644, 228] width 743 height 29
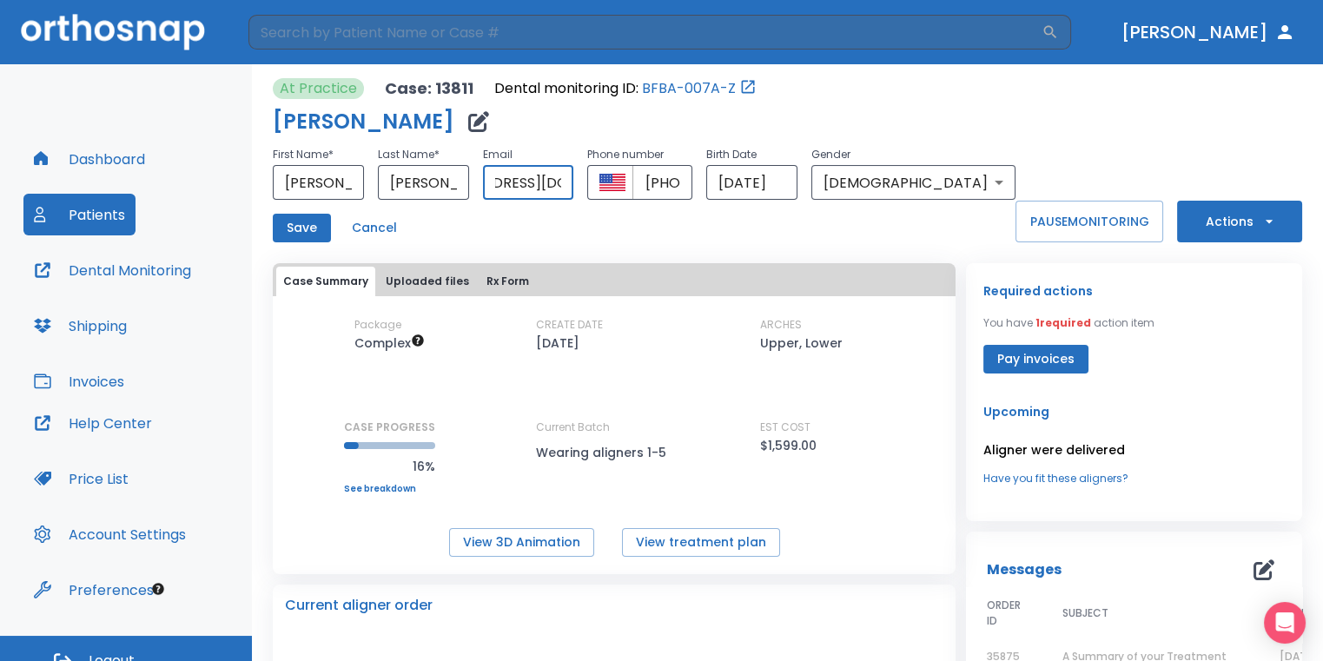
drag, startPoint x: 541, startPoint y: 180, endPoint x: 642, endPoint y: 179, distance: 100.8
click at [642, 179] on div "First Name * [PERSON_NAME] ​ Last Name * [PERSON_NAME] ​ Email [EMAIL_ADDRESS][…" at bounding box center [644, 172] width 743 height 56
click at [957, 102] on div "At Practice Case: 13811 Dental monitoring ID: BFBA-007A-Z [PERSON_NAME] First N…" at bounding box center [644, 160] width 743 height 164
click at [301, 232] on button "Save" at bounding box center [302, 228] width 58 height 29
